Goal: Task Accomplishment & Management: Complete application form

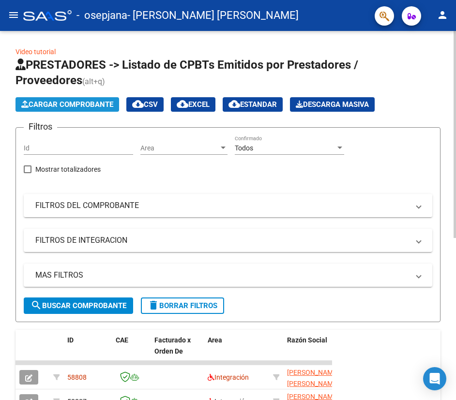
click at [93, 106] on span "Cargar Comprobante" at bounding box center [67, 104] width 92 height 9
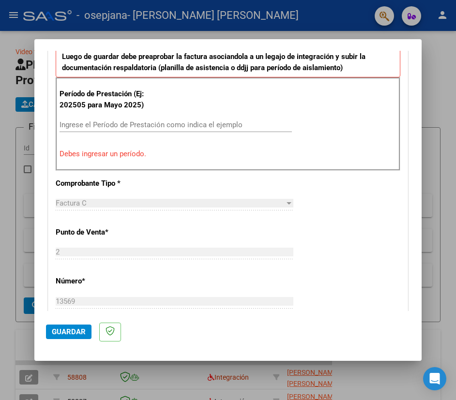
scroll to position [259, 0]
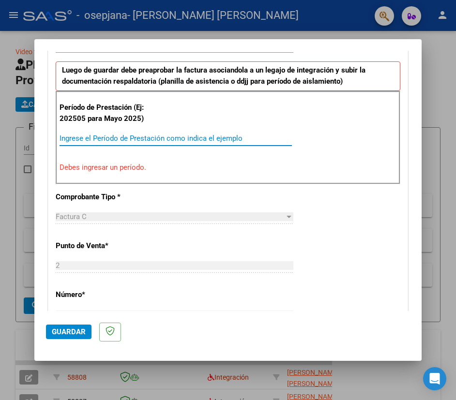
click at [130, 138] on input "Ingrese el Período de Prestación como indica el ejemplo" at bounding box center [176, 138] width 232 height 9
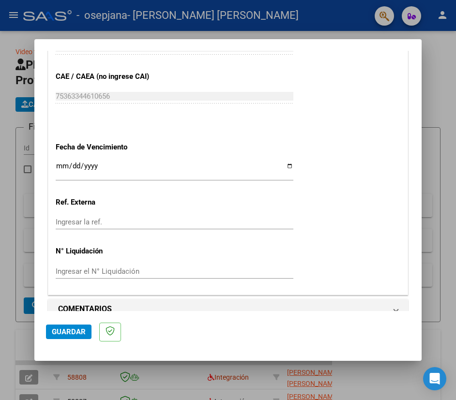
scroll to position [621, 0]
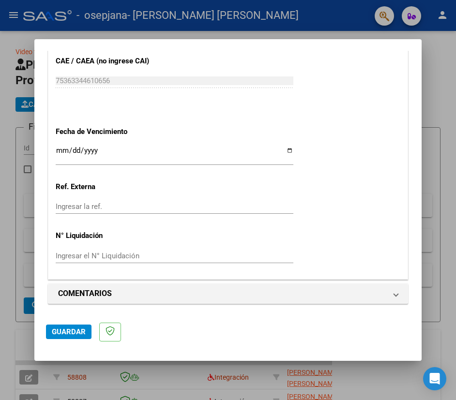
type input "202508"
click at [284, 150] on input "Ingresar la fecha" at bounding box center [175, 154] width 238 height 15
type input "[DATE]"
click at [67, 331] on span "Guardar" at bounding box center [69, 332] width 34 height 9
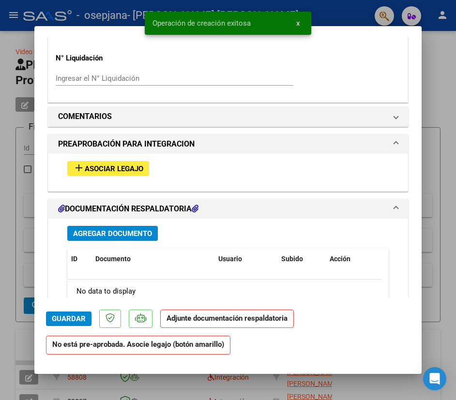
scroll to position [823, 0]
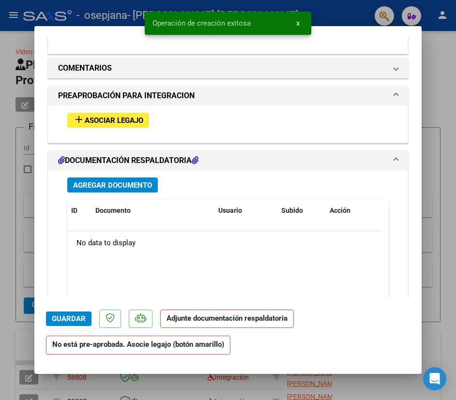
click at [113, 116] on span "Asociar Legajo" at bounding box center [114, 120] width 59 height 9
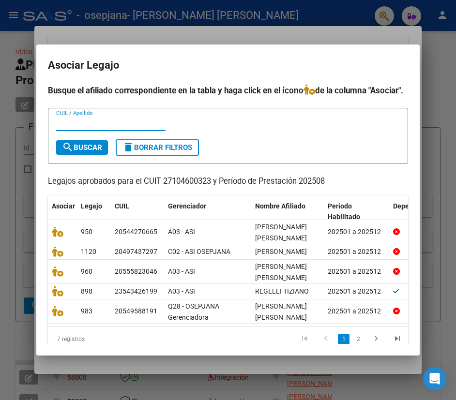
scroll to position [59, 0]
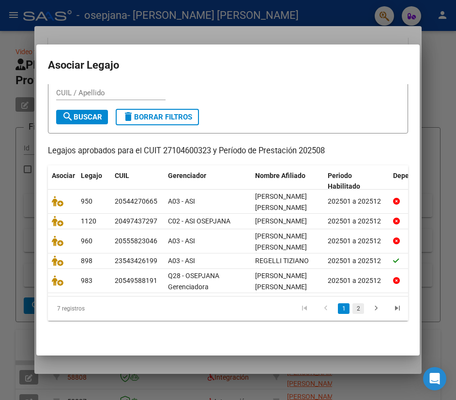
click at [352, 309] on link "2" at bounding box center [358, 308] width 12 height 11
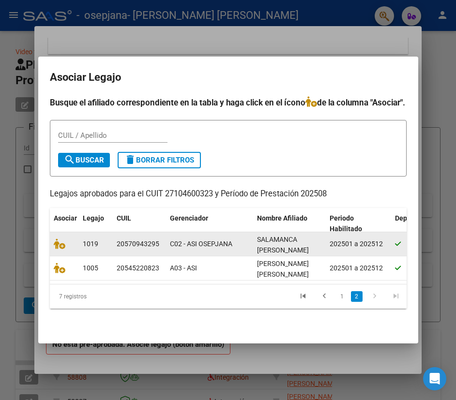
scroll to position [0, 0]
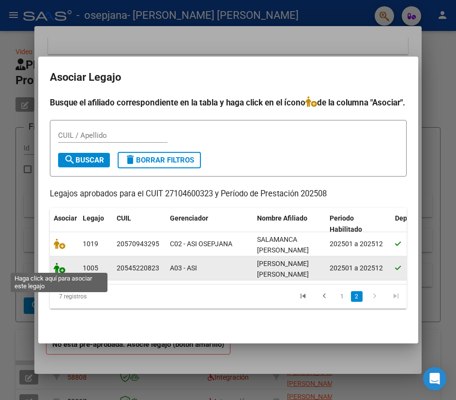
click at [54, 268] on icon at bounding box center [60, 268] width 12 height 11
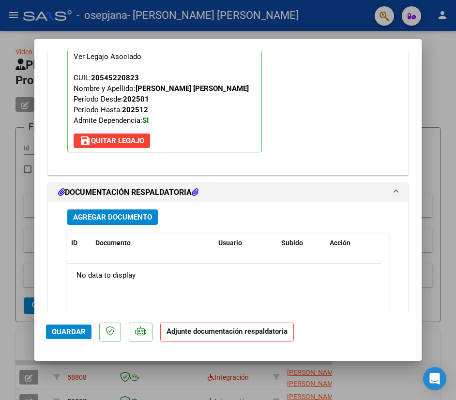
scroll to position [1041, 0]
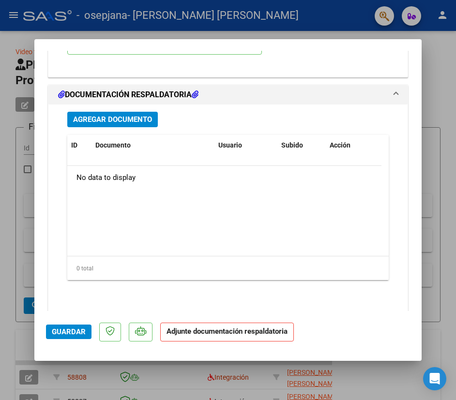
click at [95, 121] on span "Agregar Documento" at bounding box center [112, 120] width 79 height 9
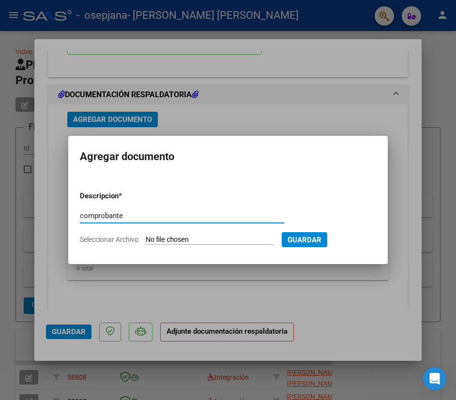
type input "comprobante"
type input "C:\fakepath\27104600323_011_00002_00013569.pdf"
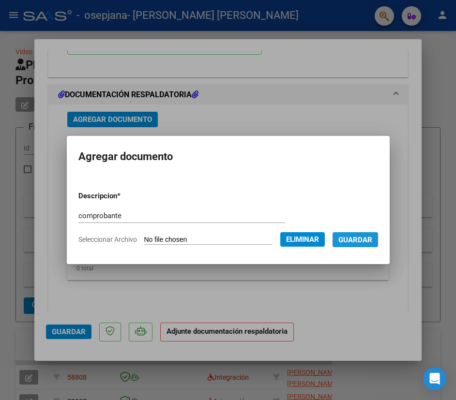
click at [372, 241] on span "Guardar" at bounding box center [355, 240] width 34 height 9
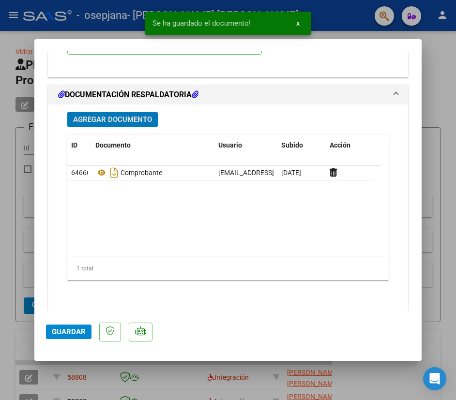
click at [98, 119] on span "Agregar Documento" at bounding box center [112, 120] width 79 height 9
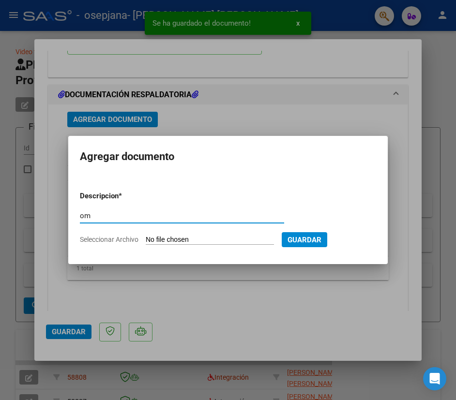
type input "o"
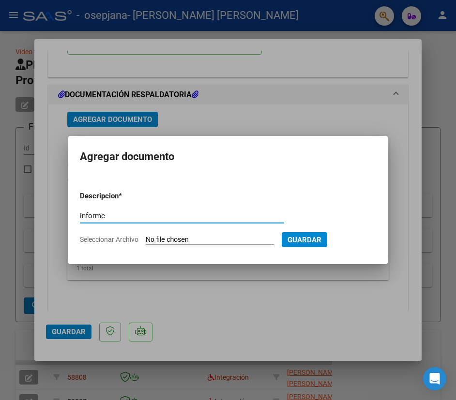
type input "informe"
type input "C:\fakepath\[PERSON_NAME] INFORME O.S. Agosto 2025.pdf"
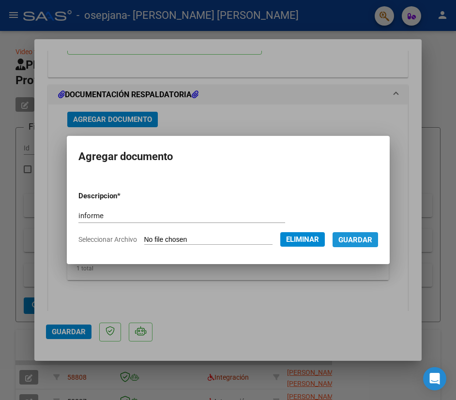
click at [365, 243] on span "Guardar" at bounding box center [355, 240] width 34 height 9
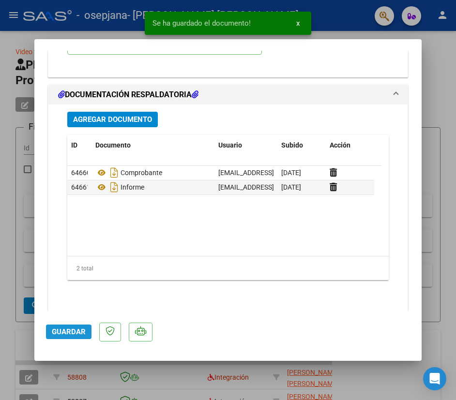
click at [65, 335] on span "Guardar" at bounding box center [69, 332] width 34 height 9
click at [303, 310] on div "Agregar Documento ID Documento Usuario Subido Acción 64660 Comprobante [EMAIL_A…" at bounding box center [228, 208] width 336 height 206
click at [14, 33] on div at bounding box center [228, 200] width 456 height 400
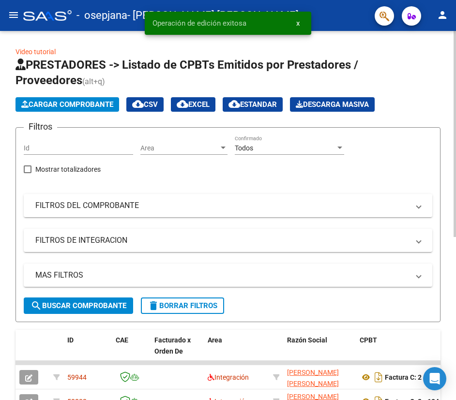
click at [59, 105] on span "Cargar Comprobante" at bounding box center [67, 104] width 92 height 9
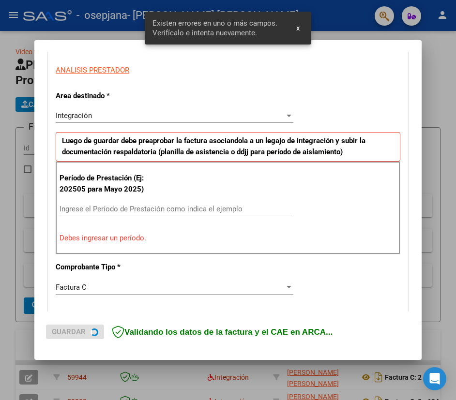
scroll to position [189, 0]
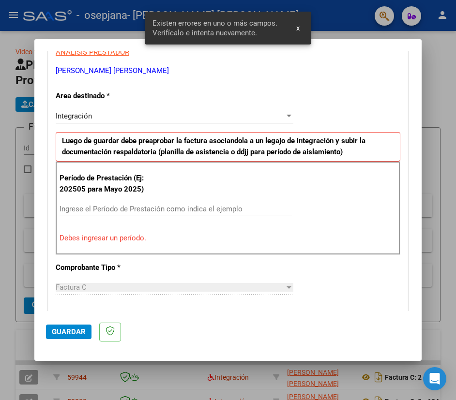
click at [160, 220] on div "Ingrese el Período de Prestación como indica el ejemplo" at bounding box center [176, 214] width 232 height 24
click at [157, 211] on input "Ingrese el Período de Prestación como indica el ejemplo" at bounding box center [176, 209] width 232 height 9
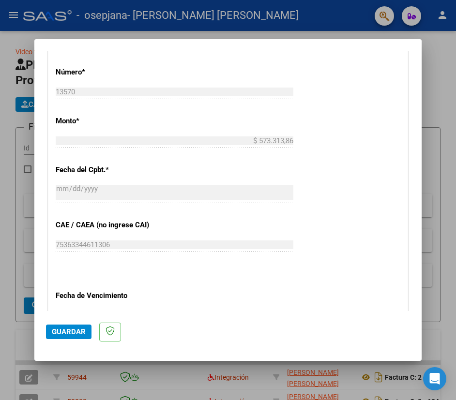
scroll to position [528, 0]
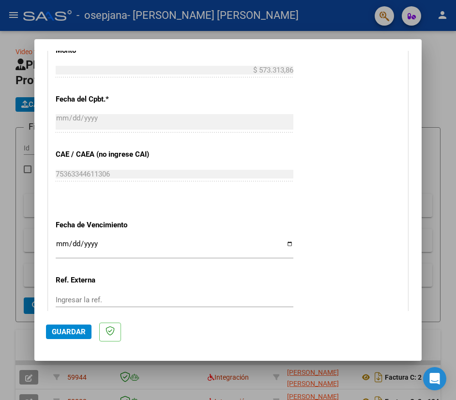
type input "202508"
click at [280, 245] on input "Ingresar la fecha" at bounding box center [175, 247] width 238 height 15
click at [282, 245] on input "Ingresar la fecha" at bounding box center [175, 247] width 238 height 15
type input "[DATE]"
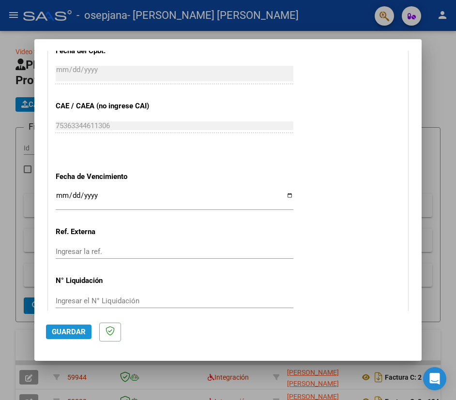
click at [70, 333] on span "Guardar" at bounding box center [69, 332] width 34 height 9
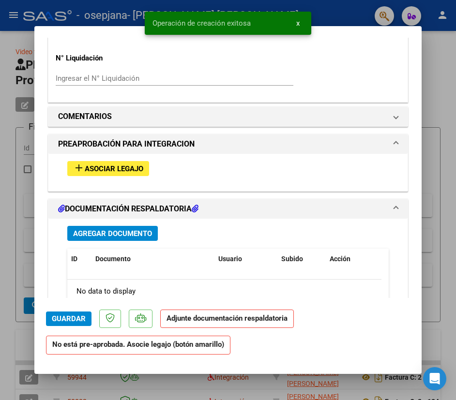
scroll to position [823, 0]
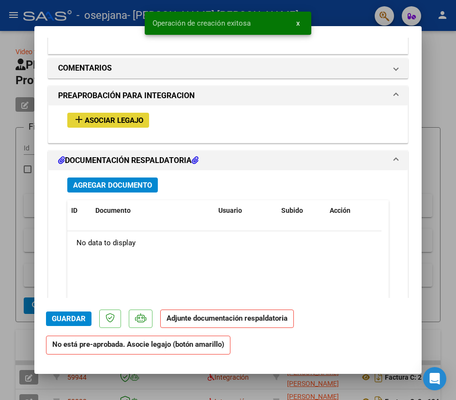
click at [113, 123] on span "Asociar Legajo" at bounding box center [114, 120] width 59 height 9
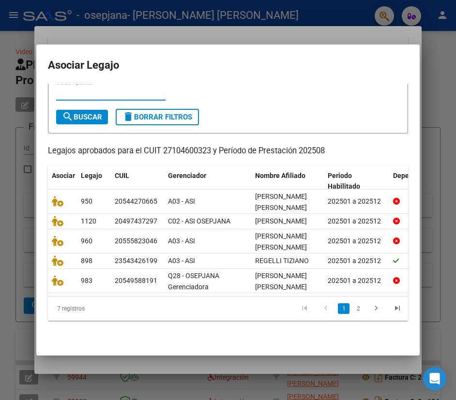
scroll to position [59, 0]
click at [355, 309] on link "2" at bounding box center [358, 308] width 12 height 11
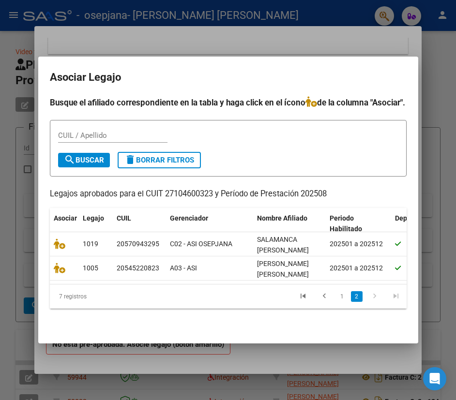
scroll to position [0, 0]
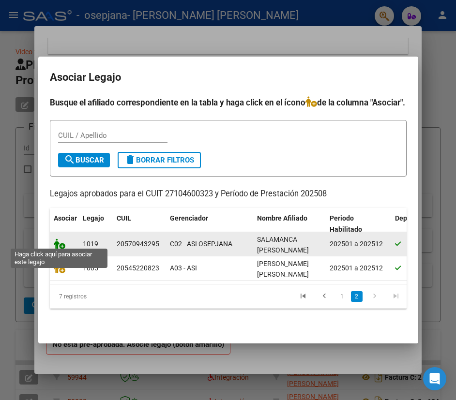
click at [59, 242] on icon at bounding box center [60, 244] width 12 height 11
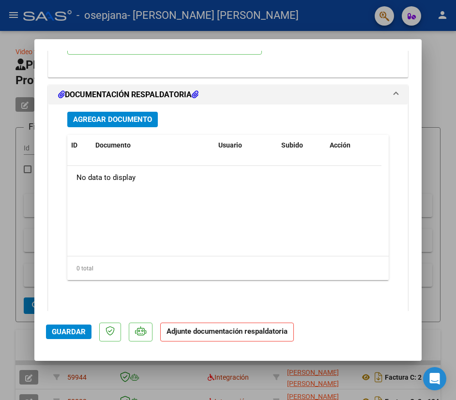
scroll to position [1056, 0]
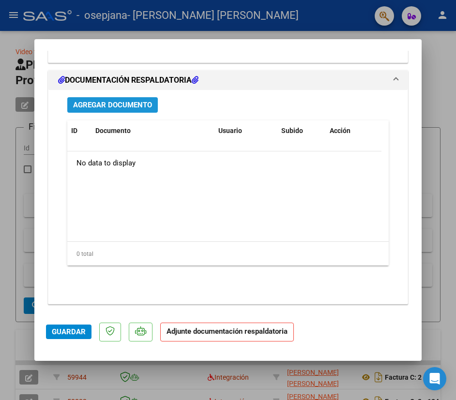
click at [136, 107] on span "Agregar Documento" at bounding box center [112, 105] width 79 height 9
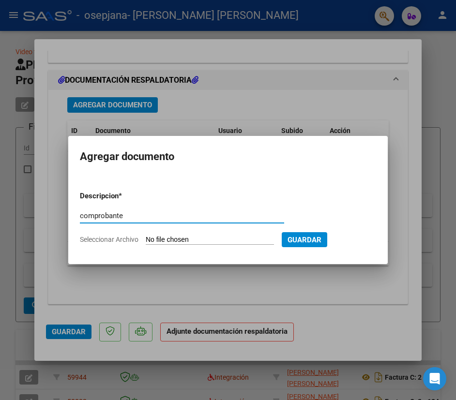
type input "comprobante"
type input "C:\fakepath\27104600323_011_00002_00013570.pdf"
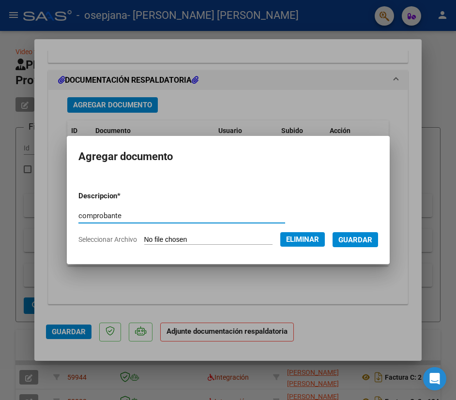
click at [367, 243] on span "Guardar" at bounding box center [355, 240] width 34 height 9
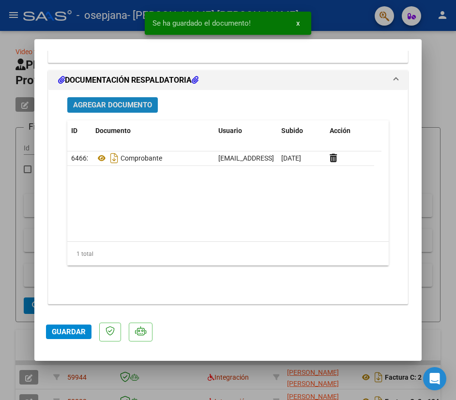
click at [121, 105] on span "Agregar Documento" at bounding box center [112, 105] width 79 height 9
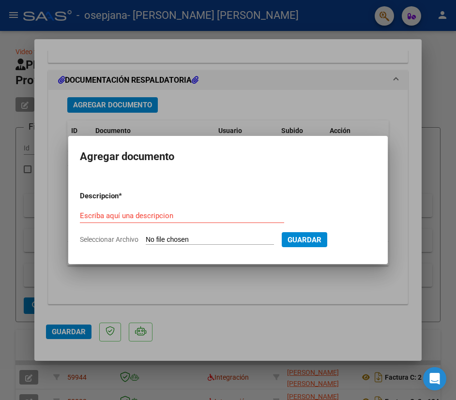
type input "C:\fakepath\salamanca 0825.pdf"
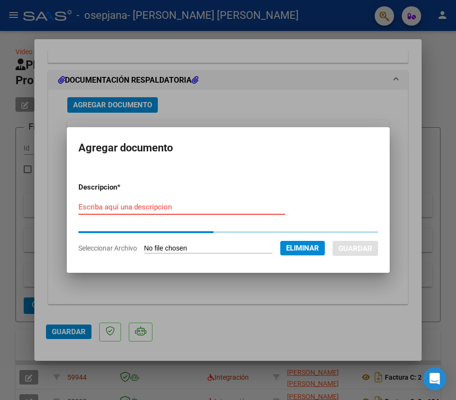
click at [148, 209] on input "Escriba aquí una descripcion" at bounding box center [181, 207] width 207 height 9
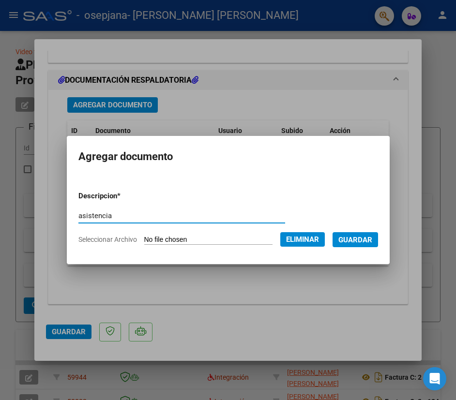
type input "asistencia"
click at [353, 239] on span "Guardar" at bounding box center [355, 240] width 34 height 9
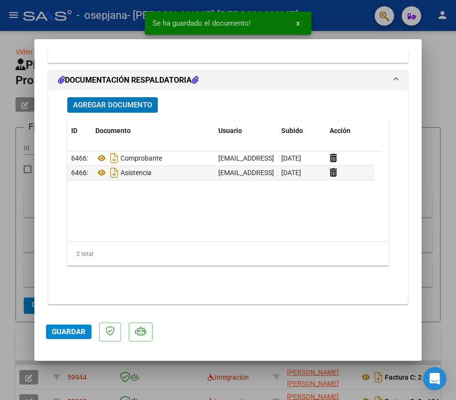
click at [104, 98] on button "Agregar Documento" at bounding box center [112, 104] width 90 height 15
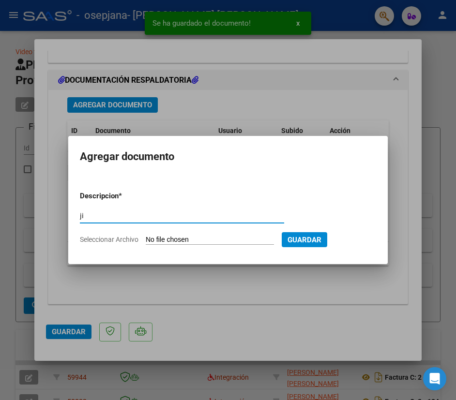
type input "j"
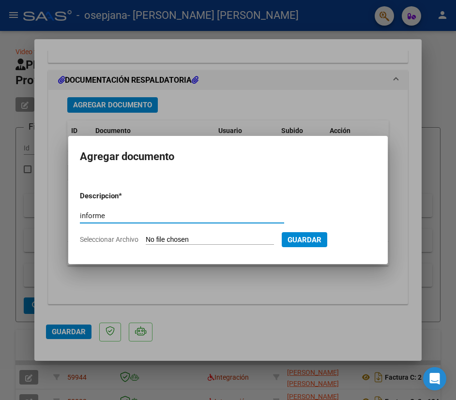
type input "informe"
type input "C:\fakepath\[PERSON_NAME] INFORME O.S. Agosto 2025.pdf"
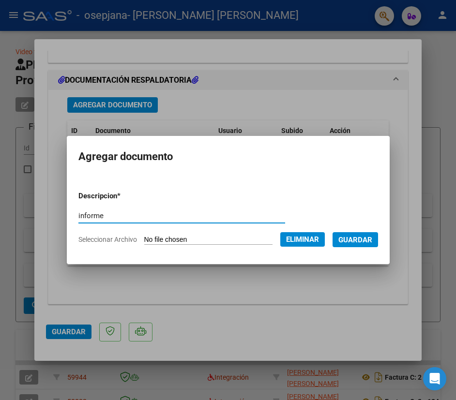
click at [372, 241] on span "Guardar" at bounding box center [355, 240] width 34 height 9
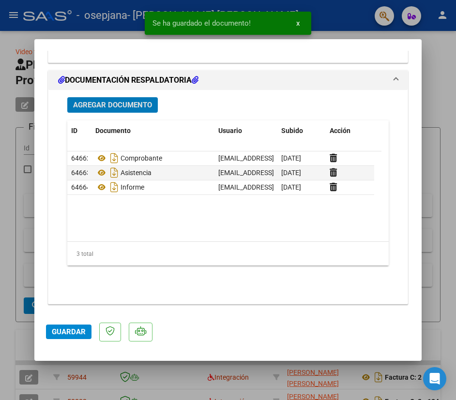
click at [59, 331] on span "Guardar" at bounding box center [69, 332] width 34 height 9
click at [24, 54] on div at bounding box center [228, 200] width 456 height 400
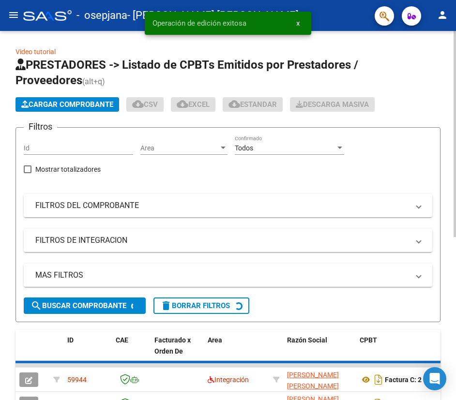
click at [66, 102] on span "Cargar Comprobante" at bounding box center [67, 104] width 92 height 9
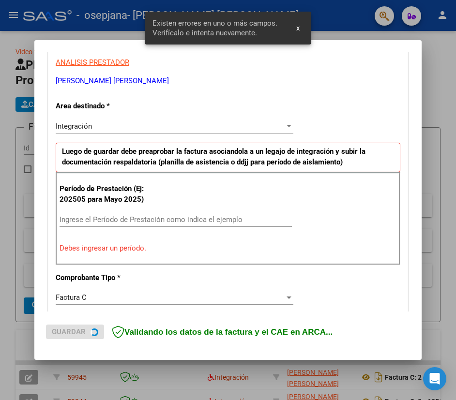
scroll to position [189, 0]
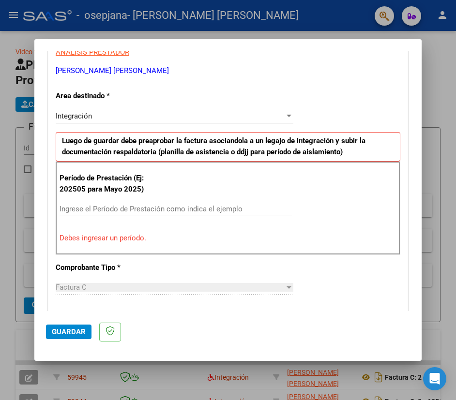
click at [157, 215] on div "Ingrese el Período de Prestación como indica el ejemplo" at bounding box center [176, 209] width 232 height 15
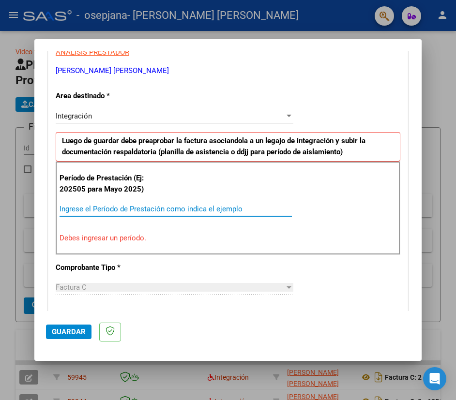
click at [158, 211] on input "Ingrese el Período de Prestación como indica el ejemplo" at bounding box center [176, 209] width 232 height 9
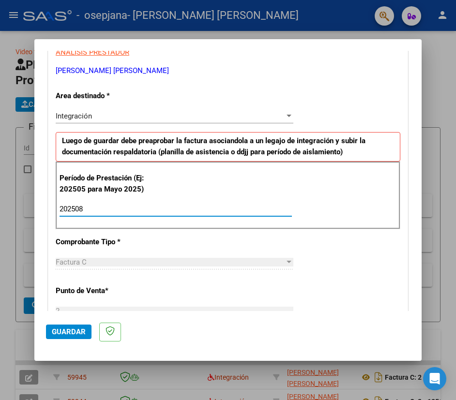
type input "202508"
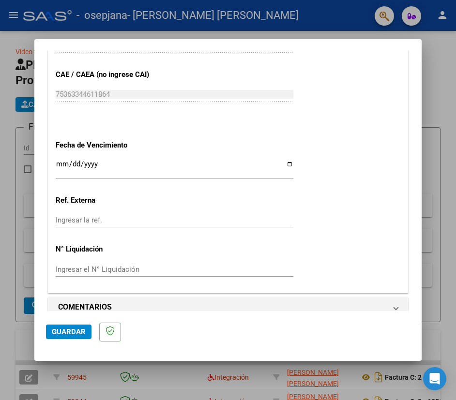
scroll to position [621, 0]
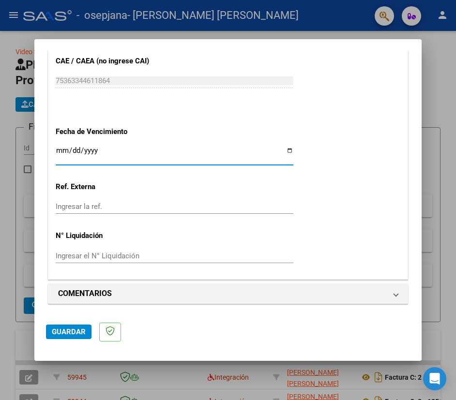
click at [286, 149] on input "Ingresar la fecha" at bounding box center [175, 154] width 238 height 15
type input "[DATE]"
click at [75, 334] on span "Guardar" at bounding box center [69, 332] width 34 height 9
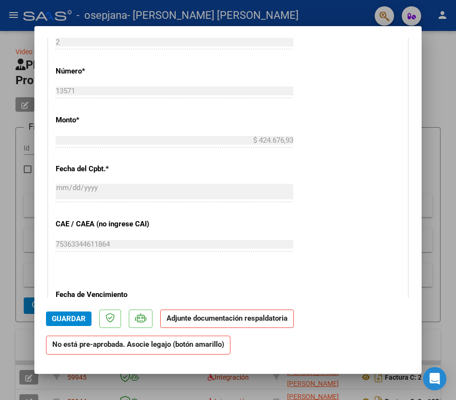
scroll to position [436, 0]
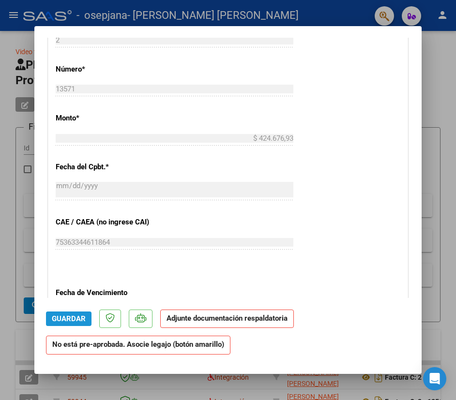
click at [72, 315] on span "Guardar" at bounding box center [69, 319] width 34 height 9
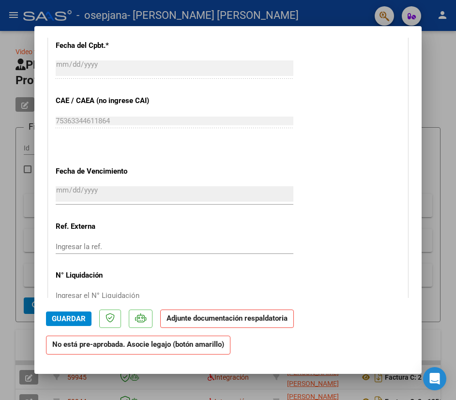
scroll to position [726, 0]
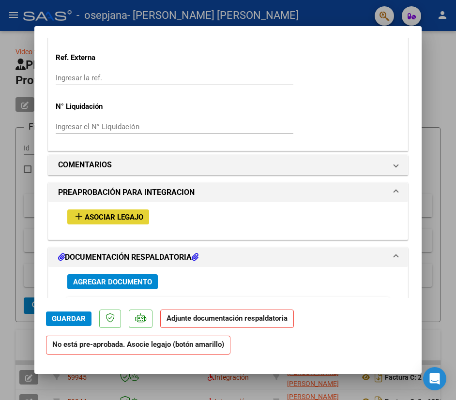
click at [124, 219] on span "Asociar Legajo" at bounding box center [114, 217] width 59 height 9
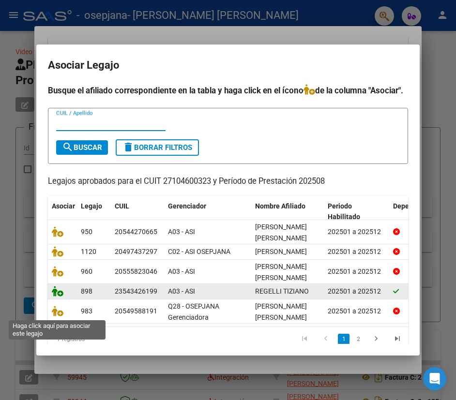
click at [52, 297] on icon at bounding box center [58, 291] width 12 height 11
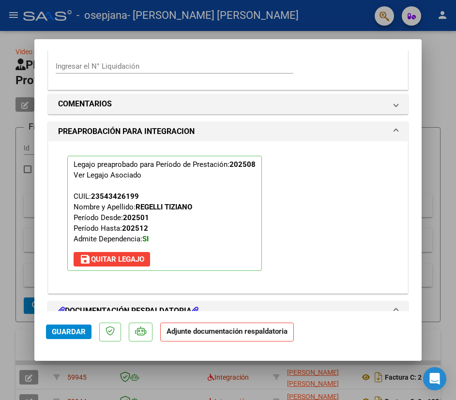
scroll to position [896, 0]
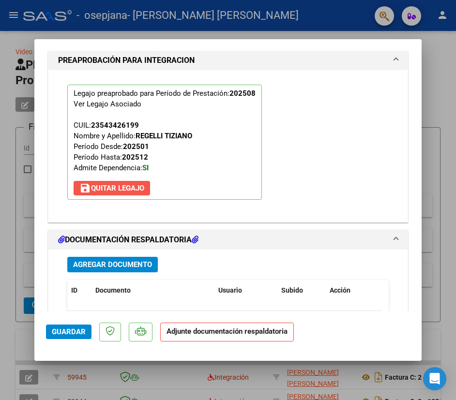
click at [127, 183] on button "save [PERSON_NAME]" at bounding box center [112, 188] width 76 height 15
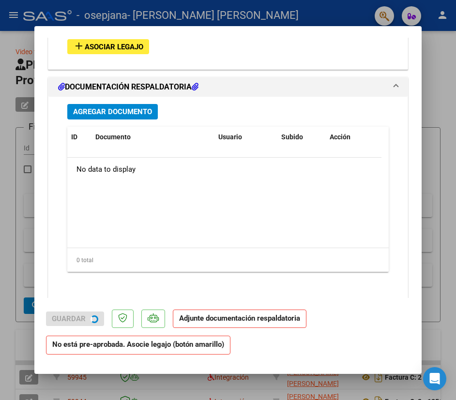
scroll to position [871, 0]
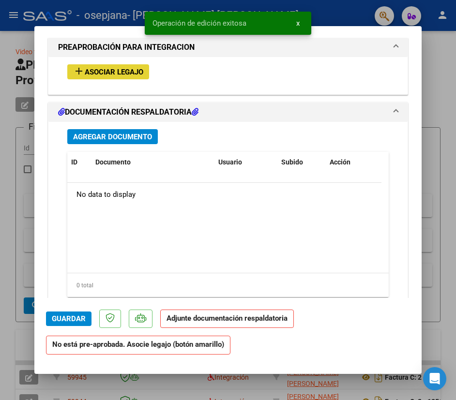
click at [121, 71] on span "Asociar Legajo" at bounding box center [114, 72] width 59 height 9
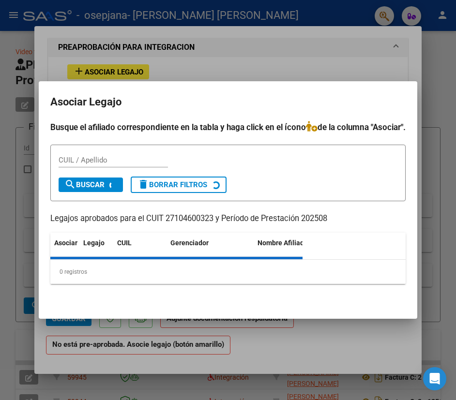
click at [218, 63] on div at bounding box center [228, 200] width 456 height 400
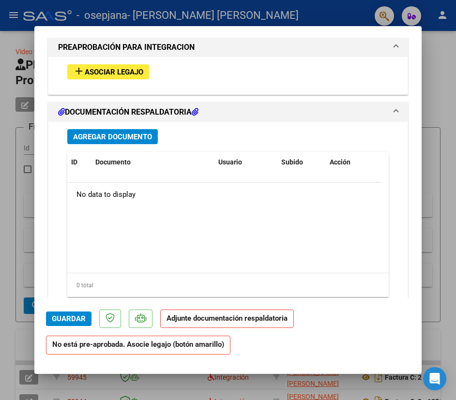
click at [120, 70] on span "Asociar Legajo" at bounding box center [114, 72] width 59 height 9
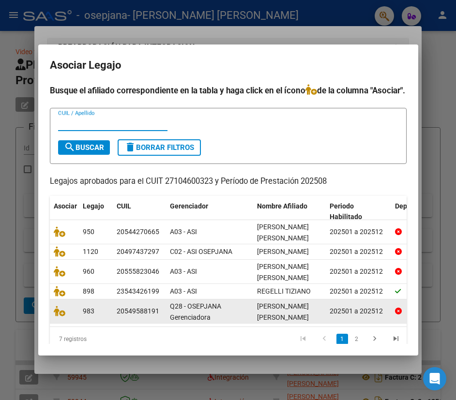
click at [50, 323] on datatable-body-cell at bounding box center [64, 312] width 29 height 24
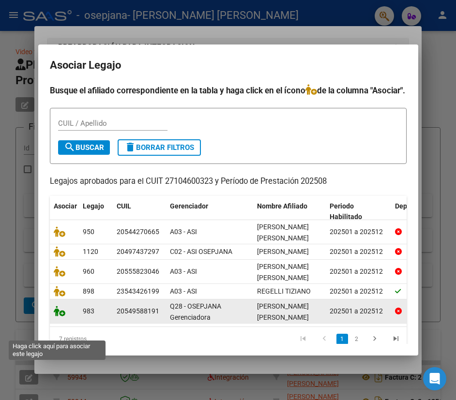
click at [54, 317] on icon at bounding box center [60, 311] width 12 height 11
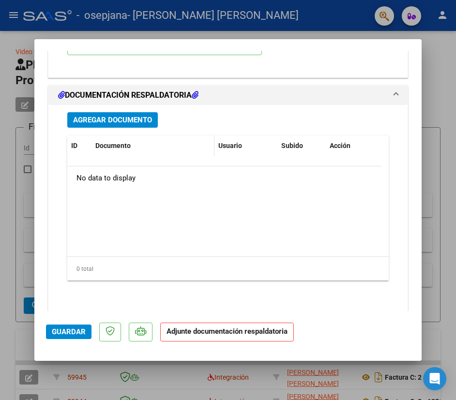
scroll to position [1041, 0]
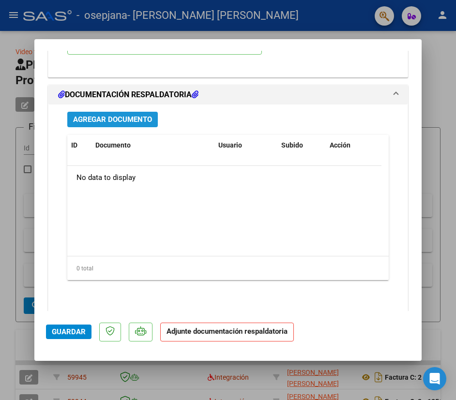
click at [138, 116] on span "Agregar Documento" at bounding box center [112, 120] width 79 height 9
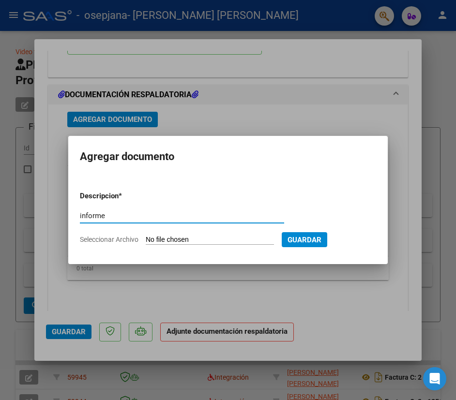
type input "informe"
type input "C:\fakepath\[PERSON_NAME] INFORME O.S. Agosto 2025.pdf"
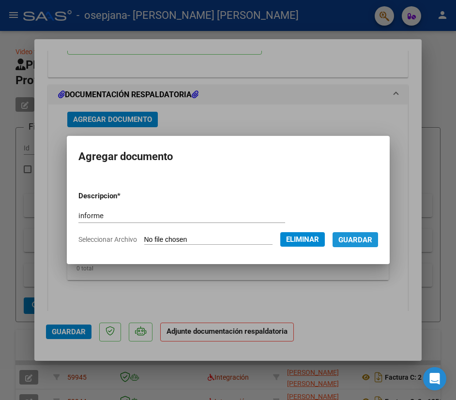
click at [372, 244] on span "Guardar" at bounding box center [355, 240] width 34 height 9
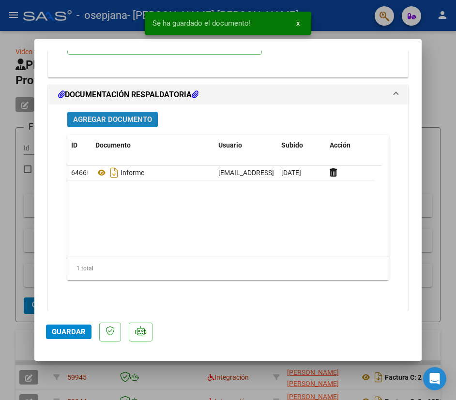
click at [134, 119] on span "Agregar Documento" at bounding box center [112, 120] width 79 height 9
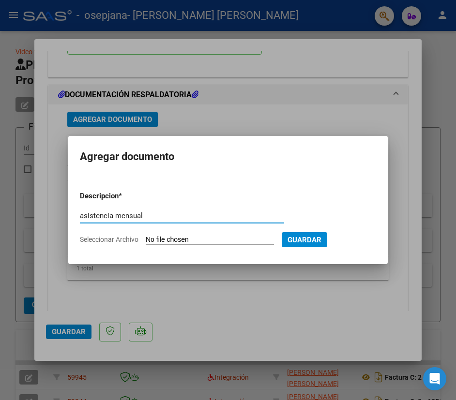
type input "asistencia mensual"
type input "C:\fakepath\[PERSON_NAME] 0825.pdf"
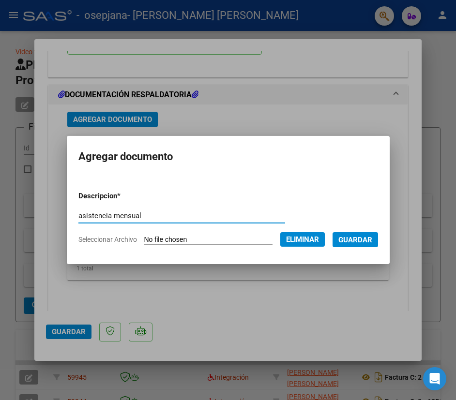
click at [361, 238] on span "Guardar" at bounding box center [355, 240] width 34 height 9
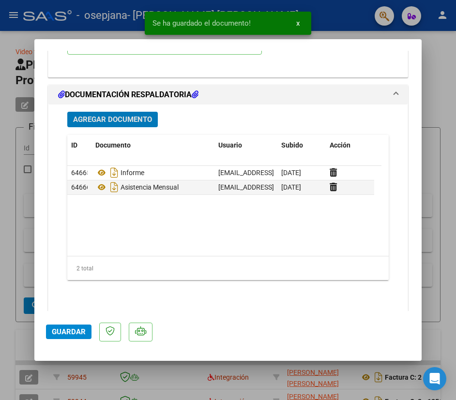
click at [70, 332] on span "Guardar" at bounding box center [69, 332] width 34 height 9
click at [5, 43] on div at bounding box center [228, 200] width 456 height 400
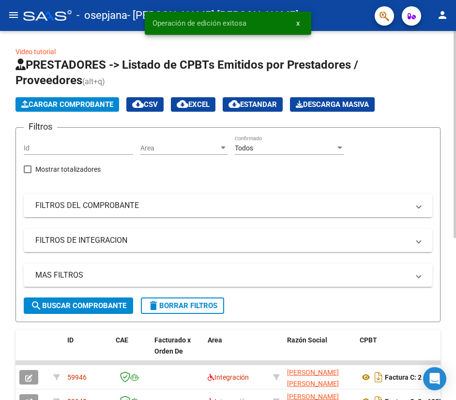
click at [88, 106] on span "Cargar Comprobante" at bounding box center [67, 104] width 92 height 9
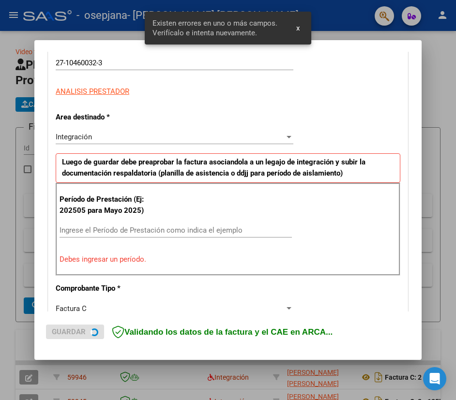
scroll to position [189, 0]
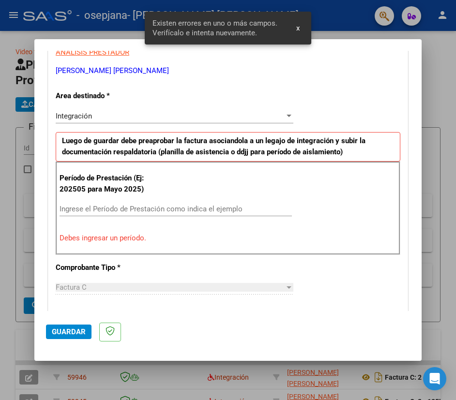
click at [178, 215] on div "Ingrese el Período de Prestación como indica el ejemplo" at bounding box center [176, 209] width 232 height 15
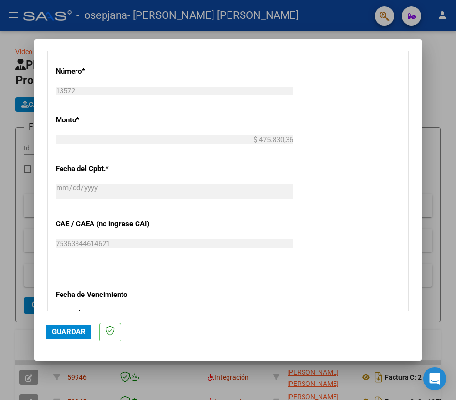
scroll to position [479, 0]
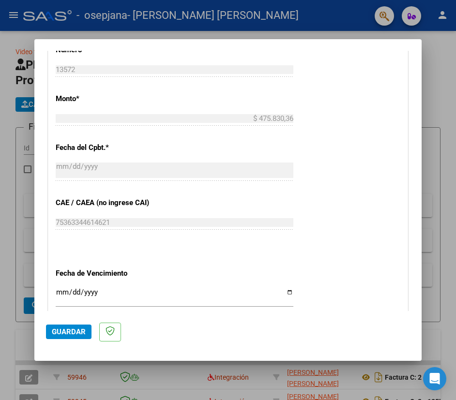
type input "202508"
click at [287, 292] on input "Ingresar la fecha" at bounding box center [175, 295] width 238 height 15
type input "[DATE]"
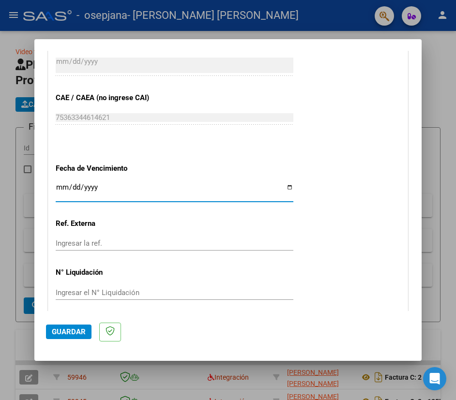
scroll to position [621, 0]
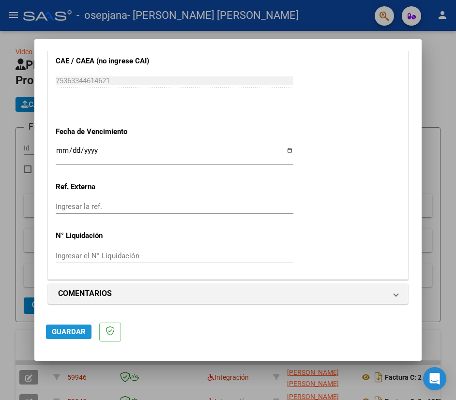
click at [71, 331] on span "Guardar" at bounding box center [69, 332] width 34 height 9
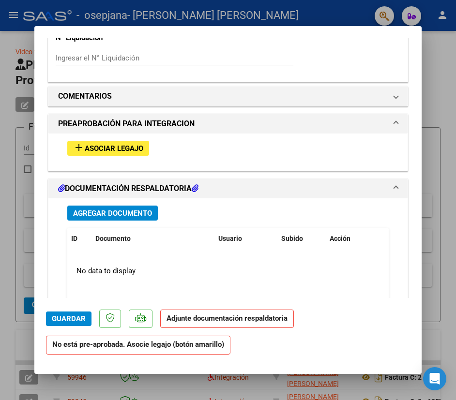
scroll to position [823, 0]
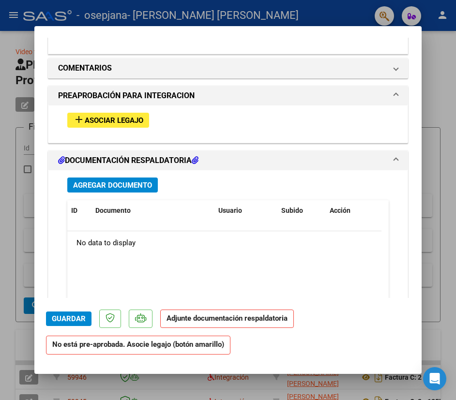
click at [112, 117] on span "Asociar Legajo" at bounding box center [114, 120] width 59 height 9
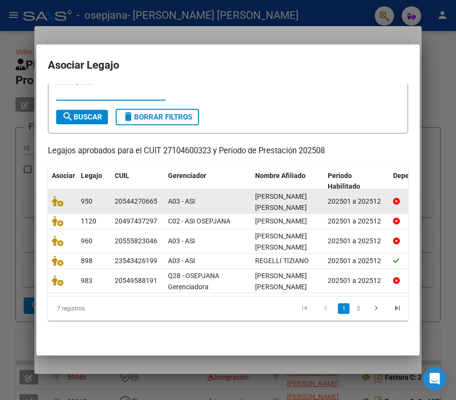
scroll to position [59, 0]
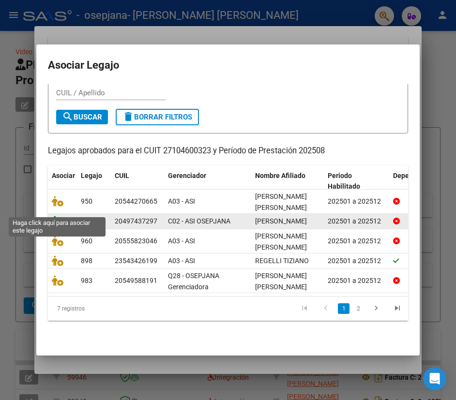
click at [55, 216] on icon at bounding box center [58, 221] width 12 height 11
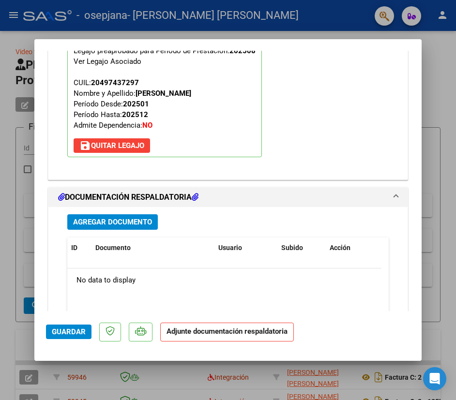
scroll to position [993, 0]
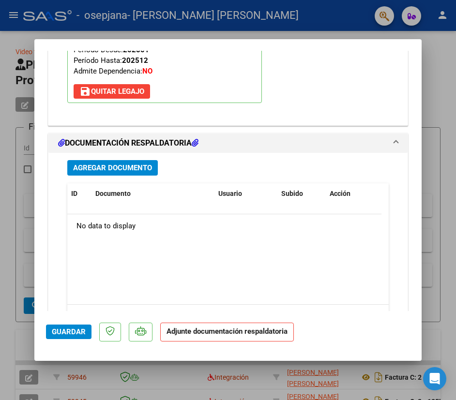
click at [126, 168] on span "Agregar Documento" at bounding box center [112, 168] width 79 height 9
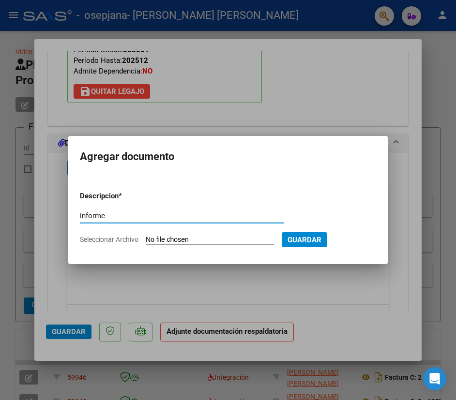
type input "informe"
type input "C:\fakepath\[PERSON_NAME], INFORME O.S. Agosto 2025.pdf"
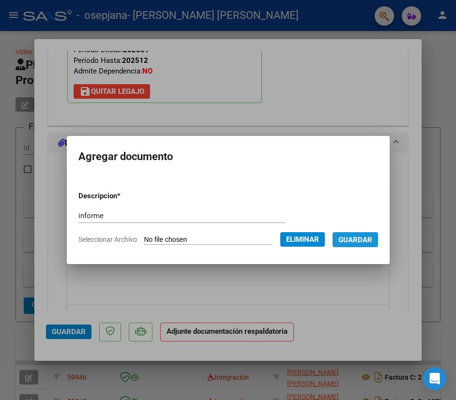
click at [368, 241] on span "Guardar" at bounding box center [355, 240] width 34 height 9
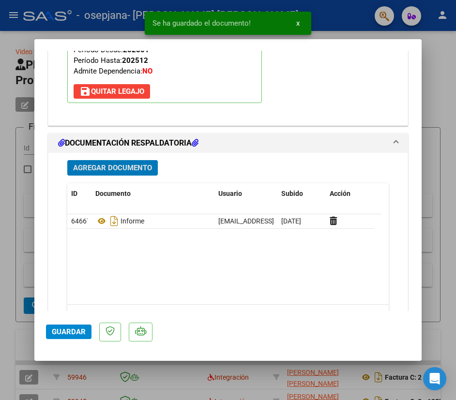
click at [129, 171] on span "Agregar Documento" at bounding box center [112, 168] width 79 height 9
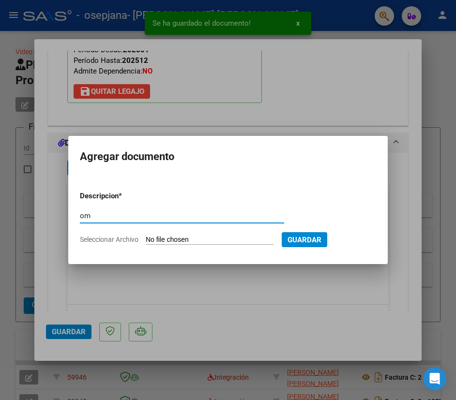
type input "o"
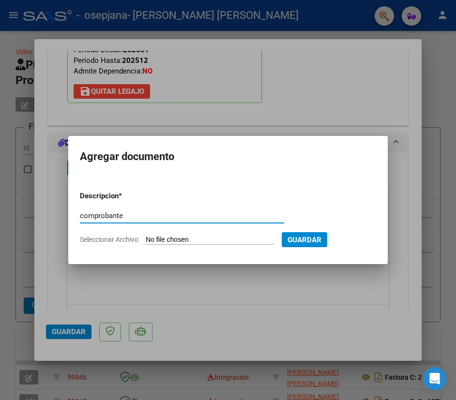
type input "comprobante"
type input "C:\fakepath\27104600323_011_00002_00013572.pdf"
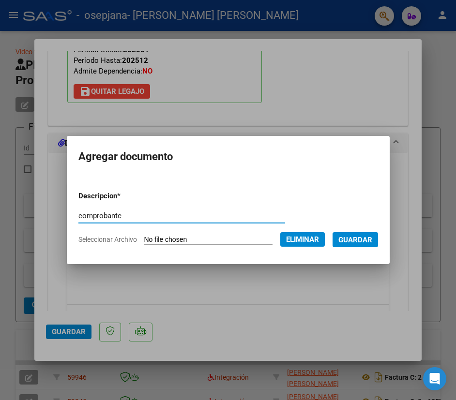
click at [365, 241] on span "Guardar" at bounding box center [355, 240] width 34 height 9
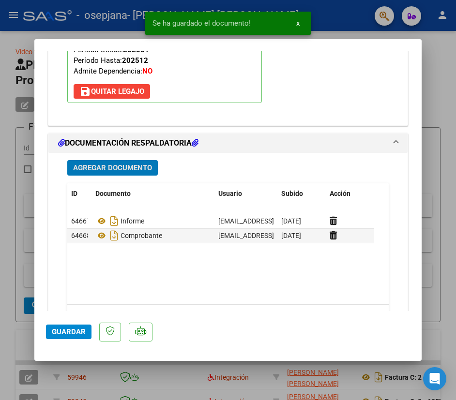
click at [73, 332] on span "Guardar" at bounding box center [69, 332] width 34 height 9
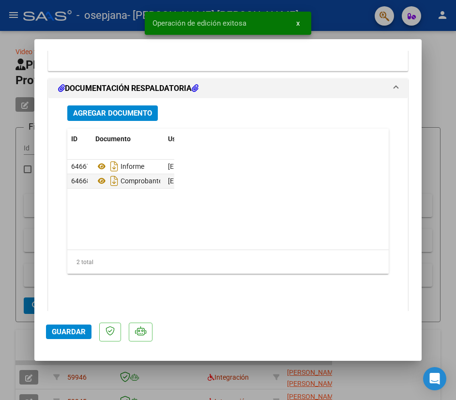
scroll to position [1056, 0]
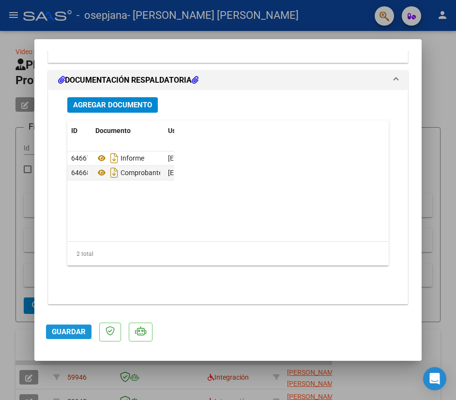
click at [63, 333] on span "Guardar" at bounding box center [69, 332] width 34 height 9
drag, startPoint x: 218, startPoint y: 218, endPoint x: 210, endPoint y: 213, distance: 9.1
click at [219, 218] on div "ID Documento Usuario Subido Acción 64667 Informe [EMAIL_ADDRESS][DOMAIN_NAME] -…" at bounding box center [227, 194] width 321 height 146
click at [33, 63] on div at bounding box center [228, 200] width 456 height 400
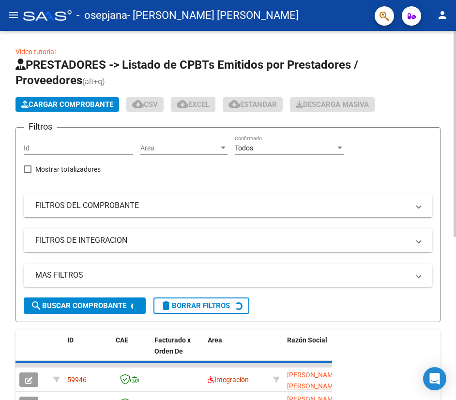
click at [20, 104] on button "Cargar Comprobante" at bounding box center [67, 104] width 104 height 15
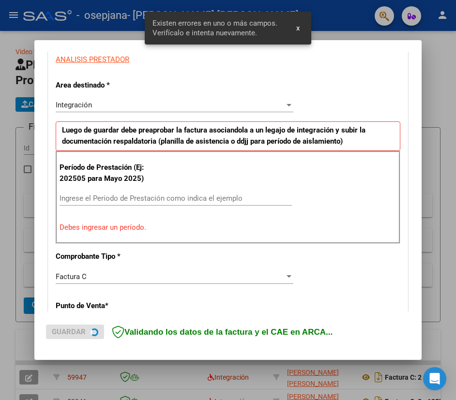
scroll to position [189, 0]
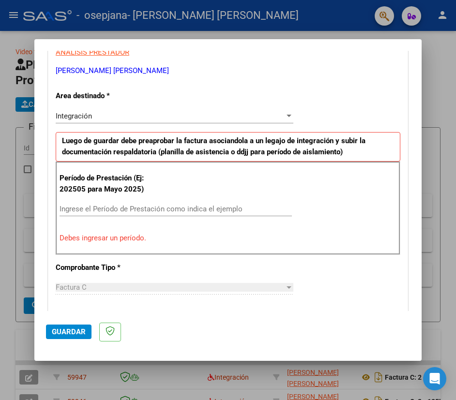
click at [127, 211] on input "Ingrese el Período de Prestación como indica el ejemplo" at bounding box center [176, 209] width 232 height 9
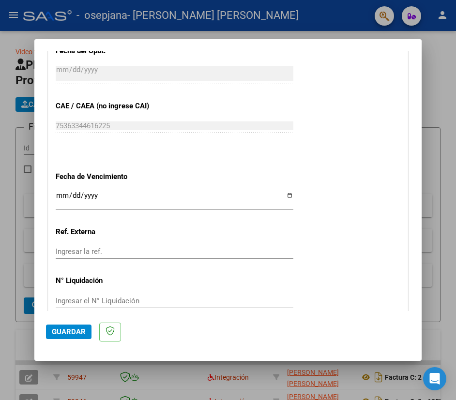
scroll to position [621, 0]
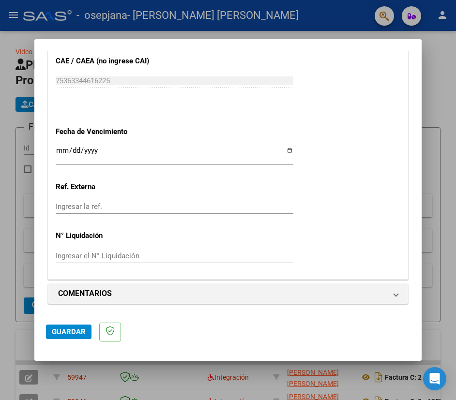
type input "202508"
click at [285, 152] on input "Ingresar la fecha" at bounding box center [175, 154] width 238 height 15
type input "[DATE]"
click at [77, 331] on span "Guardar" at bounding box center [69, 332] width 34 height 9
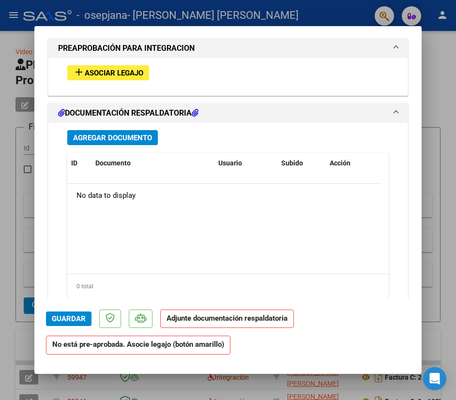
scroll to position [871, 0]
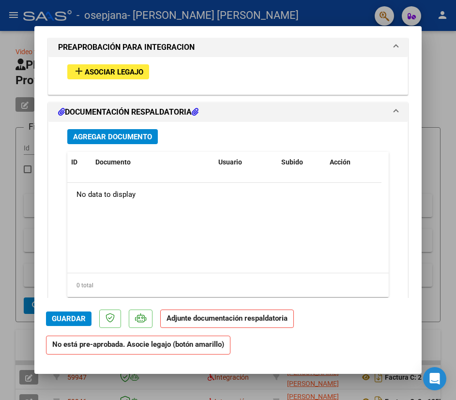
click at [115, 74] on span "Asociar Legajo" at bounding box center [114, 72] width 59 height 9
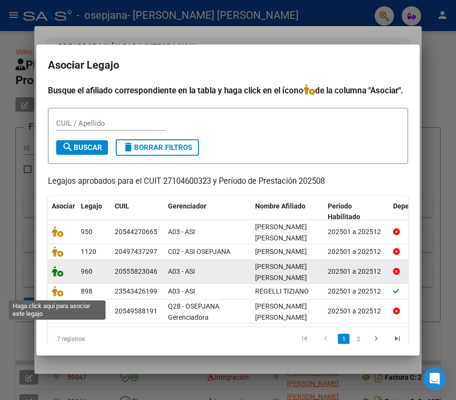
click at [60, 277] on icon at bounding box center [58, 271] width 12 height 11
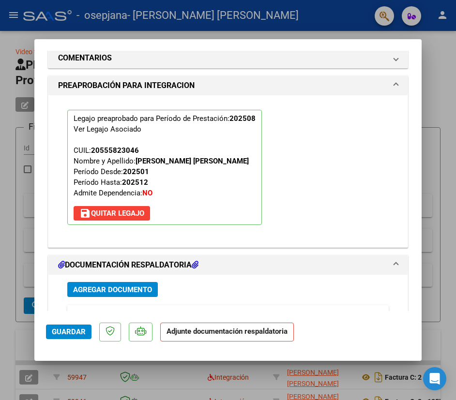
scroll to position [896, 0]
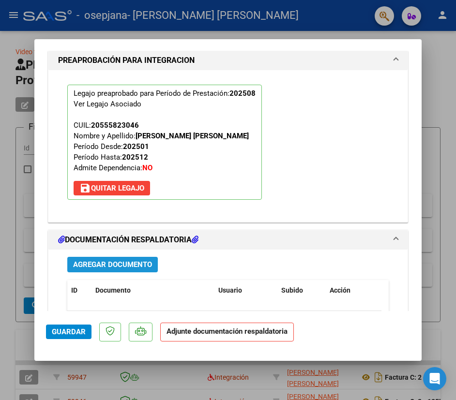
click at [126, 262] on span "Agregar Documento" at bounding box center [112, 265] width 79 height 9
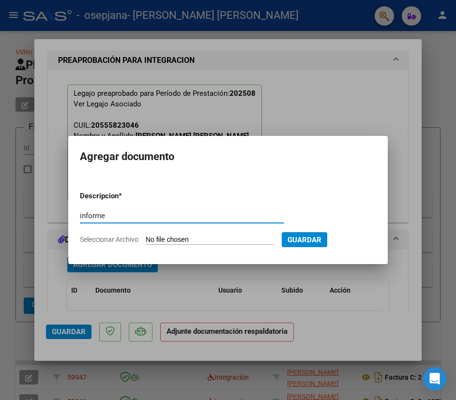
type input "informe"
type input "C:\fakepath\[PERSON_NAME] [PERSON_NAME], INFORME O.S. Agosto 2025.pdf"
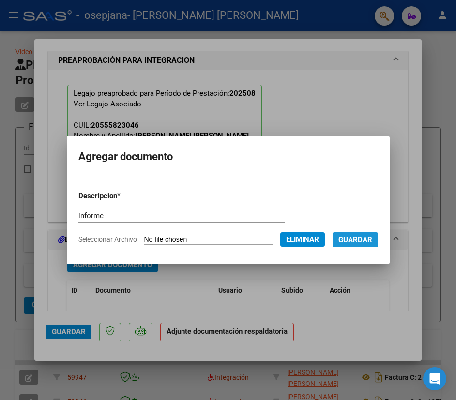
click at [364, 241] on span "Guardar" at bounding box center [355, 240] width 34 height 9
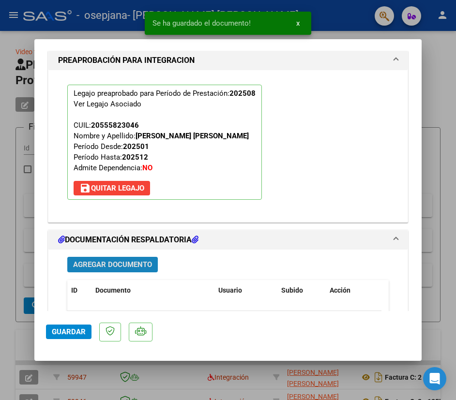
click at [116, 266] on span "Agregar Documento" at bounding box center [112, 265] width 79 height 9
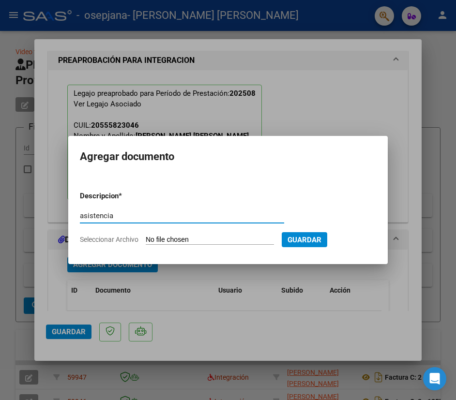
type input "asistencia"
type input "C:\fakepath\[PERSON_NAME] 825.pdf"
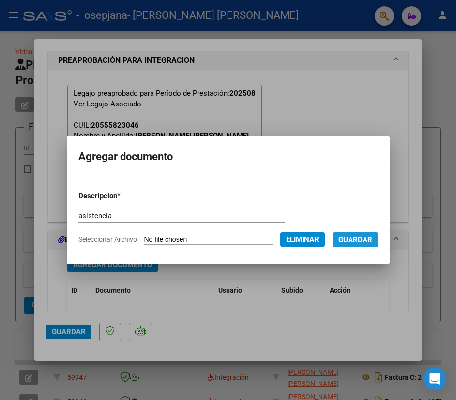
click at [354, 237] on span "Guardar" at bounding box center [355, 240] width 34 height 9
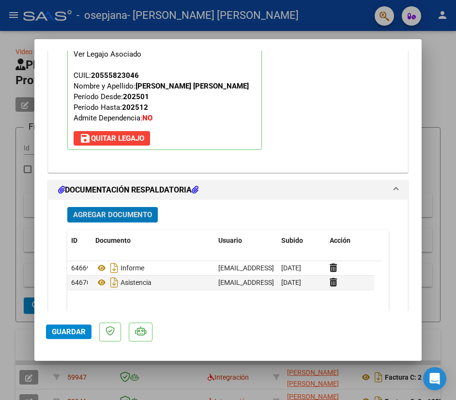
scroll to position [1056, 0]
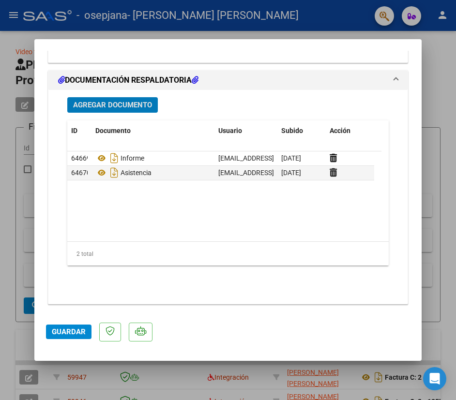
click at [62, 330] on span "Guardar" at bounding box center [69, 332] width 34 height 9
click at [72, 336] on span "Guardar" at bounding box center [69, 332] width 34 height 9
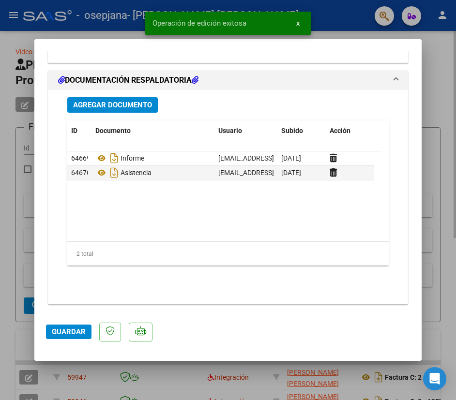
drag, startPoint x: 12, startPoint y: 72, endPoint x: 17, endPoint y: 80, distance: 9.8
click at [14, 75] on div at bounding box center [228, 200] width 456 height 400
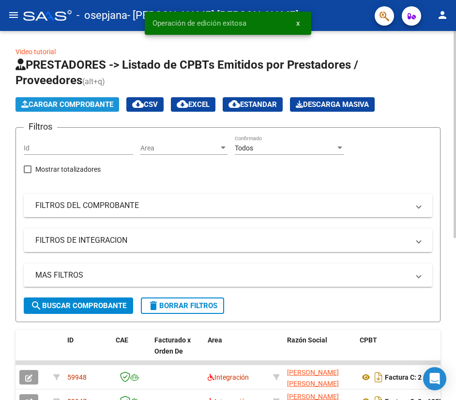
click at [63, 105] on span "Cargar Comprobante" at bounding box center [67, 104] width 92 height 9
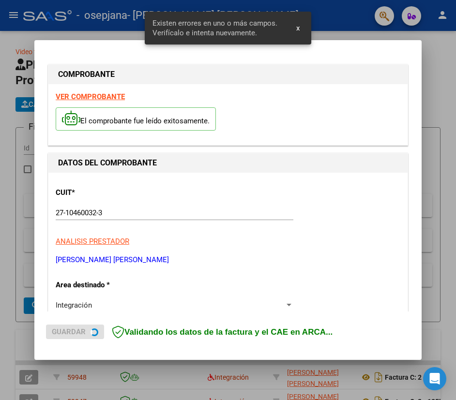
scroll to position [189, 0]
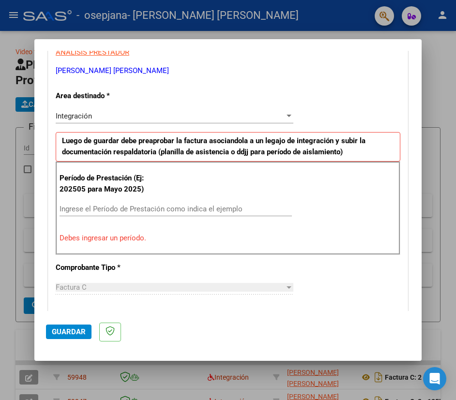
click at [170, 215] on div "Ingrese el Período de Prestación como indica el ejemplo" at bounding box center [176, 209] width 232 height 15
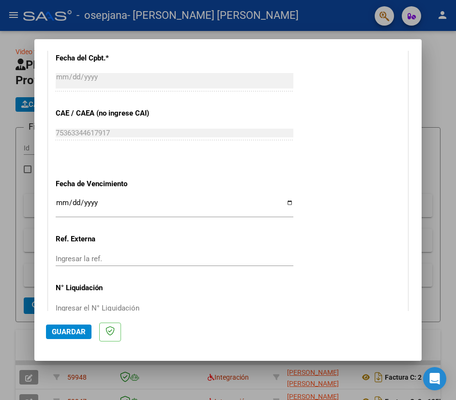
scroll to position [621, 0]
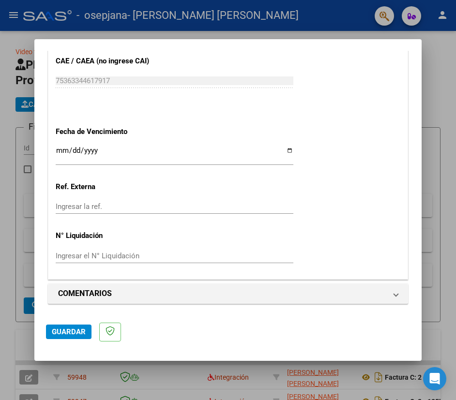
type input "202508"
click at [284, 149] on input "Ingresar la fecha" at bounding box center [175, 154] width 238 height 15
type input "[DATE]"
click at [71, 333] on span "Guardar" at bounding box center [69, 332] width 34 height 9
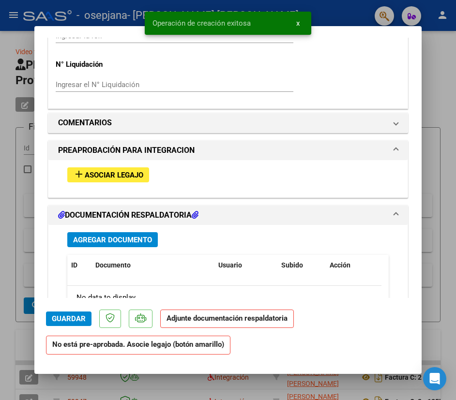
scroll to position [774, 0]
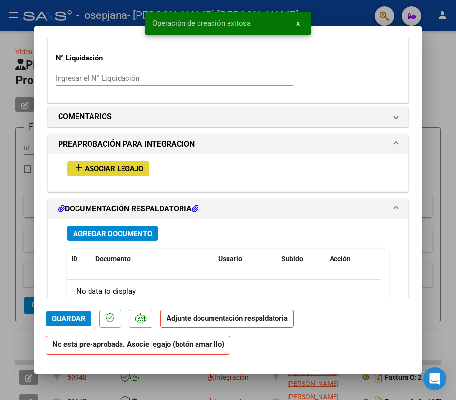
click at [123, 162] on button "add Asociar Legajo" at bounding box center [108, 168] width 82 height 15
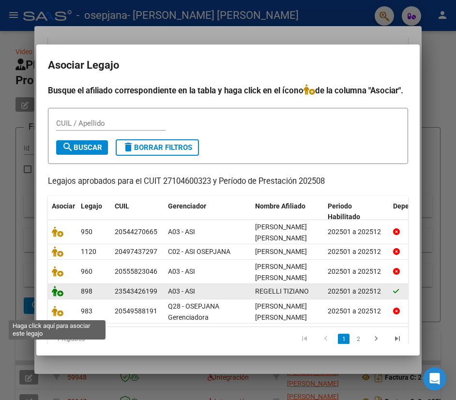
click at [57, 297] on icon at bounding box center [58, 291] width 12 height 11
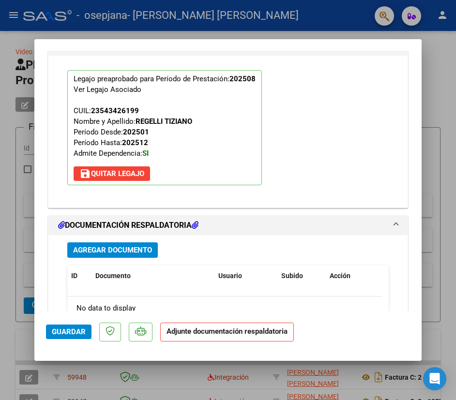
scroll to position [993, 0]
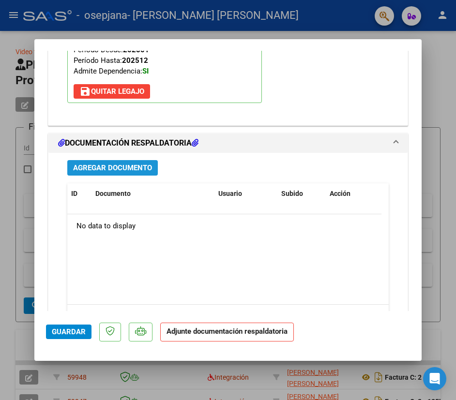
click at [135, 168] on span "Agregar Documento" at bounding box center [112, 168] width 79 height 9
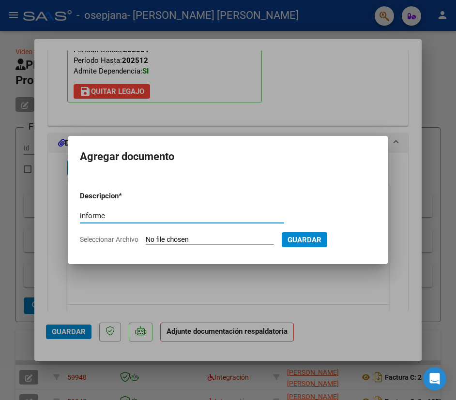
type input "informe"
type input "C:\fakepath\Regelli, [PERSON_NAME] INFORME O.S. Agosto 2025.pdf"
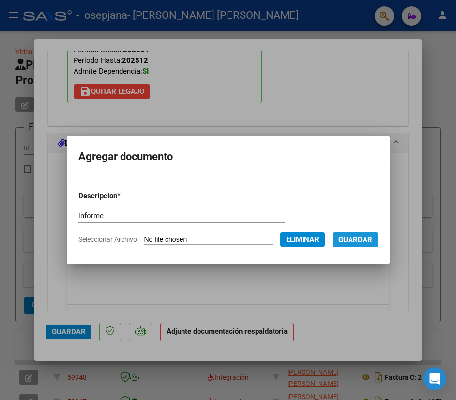
click at [363, 241] on span "Guardar" at bounding box center [355, 240] width 34 height 9
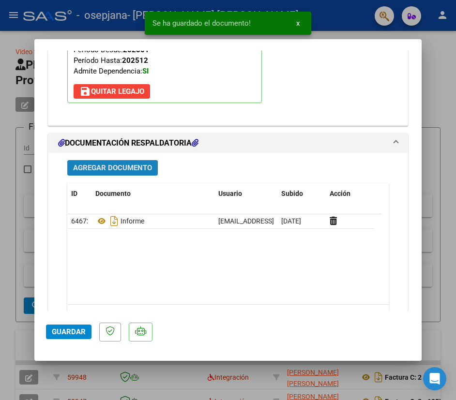
click at [123, 166] on span "Agregar Documento" at bounding box center [112, 168] width 79 height 9
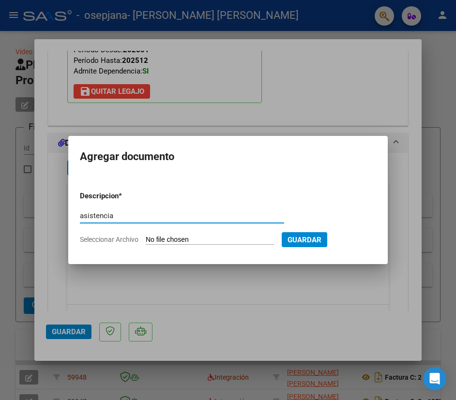
type input "asistencia"
type input "C:\fakepath\regelli 0825.pdf"
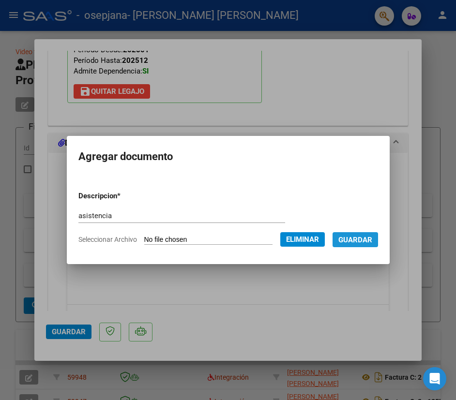
click at [365, 242] on span "Guardar" at bounding box center [355, 240] width 34 height 9
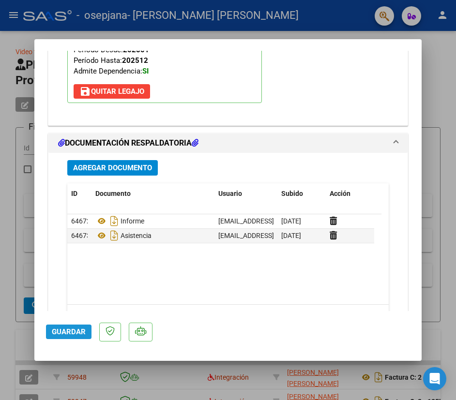
drag, startPoint x: 61, startPoint y: 336, endPoint x: 64, endPoint y: 332, distance: 5.2
click at [63, 335] on span "Guardar" at bounding box center [69, 332] width 34 height 9
click at [57, 329] on span "Guardar" at bounding box center [69, 332] width 34 height 9
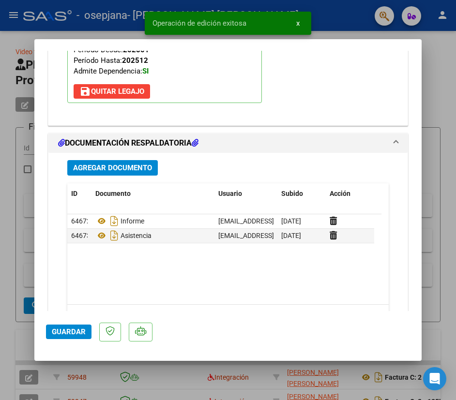
click at [34, 121] on mat-dialog-content "COMPROBANTE VER COMPROBANTE ESTADO: Recibida. En proceso de confirmacion/acepta…" at bounding box center [227, 181] width 387 height 260
click at [30, 120] on div at bounding box center [228, 200] width 456 height 400
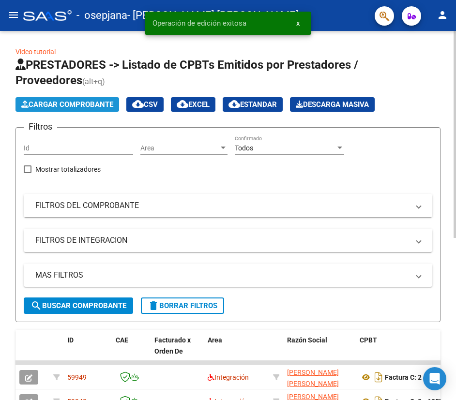
click at [35, 110] on button "Cargar Comprobante" at bounding box center [67, 104] width 104 height 15
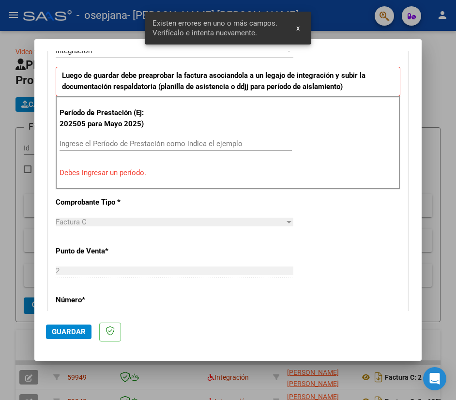
scroll to position [256, 0]
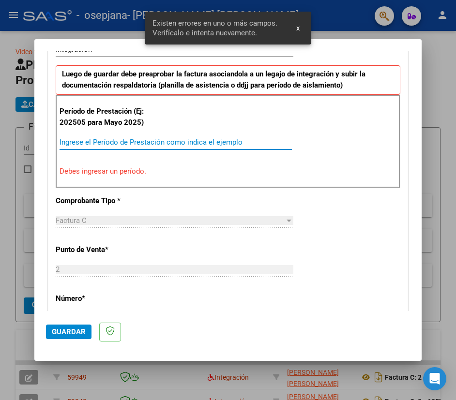
click at [186, 141] on input "Ingrese el Período de Prestación como indica el ejemplo" at bounding box center [176, 142] width 232 height 9
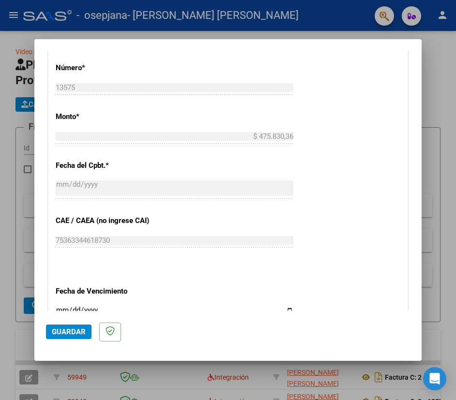
scroll to position [594, 0]
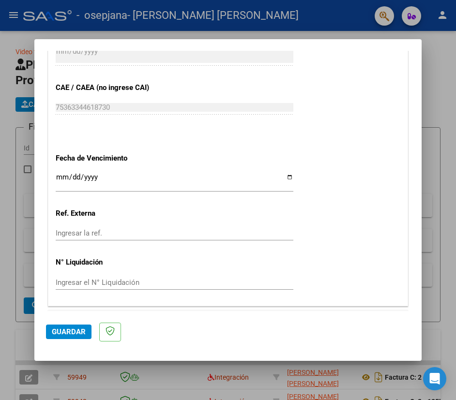
type input "202508"
click at [285, 178] on input "Ingresar la fecha" at bounding box center [175, 180] width 238 height 15
type input "[DATE]"
click at [68, 335] on span "Guardar" at bounding box center [69, 332] width 34 height 9
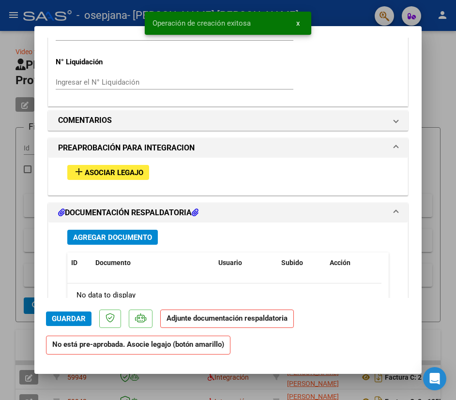
scroll to position [823, 0]
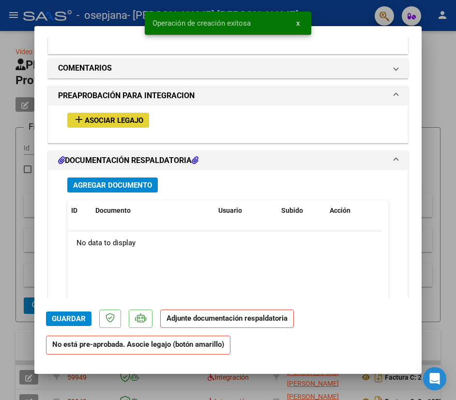
click at [110, 115] on button "add Asociar Legajo" at bounding box center [108, 120] width 82 height 15
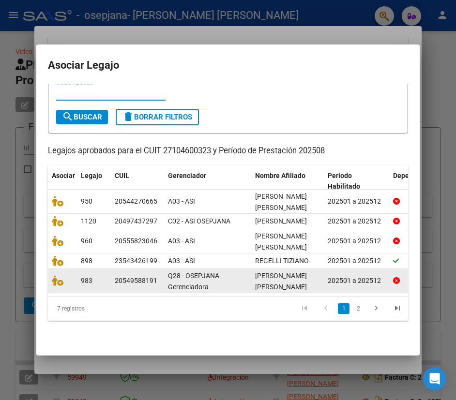
scroll to position [1, 0]
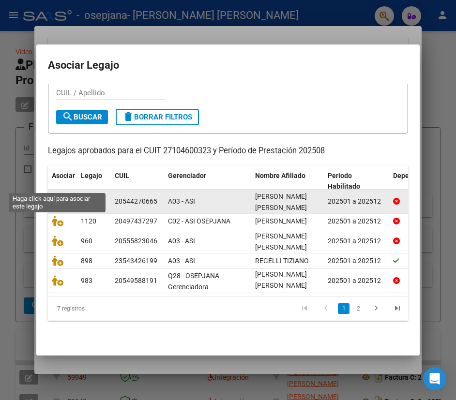
click at [52, 196] on icon at bounding box center [58, 201] width 12 height 11
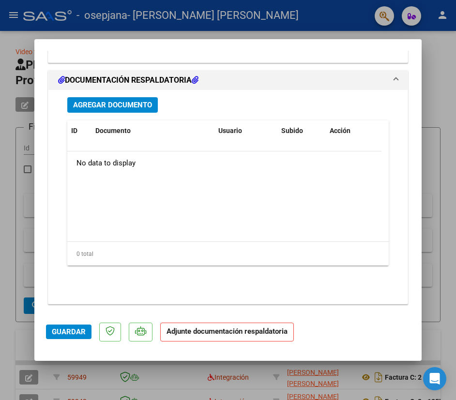
scroll to position [1008, 0]
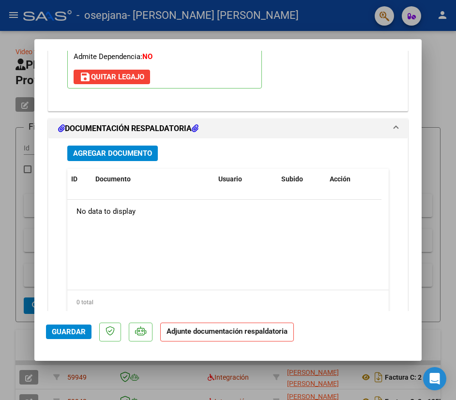
click at [120, 143] on div "Agregar Documento ID Documento Usuario Subido Acción No data to display 0 total…" at bounding box center [228, 241] width 336 height 206
click at [119, 145] on div "Agregar Documento ID Documento Usuario Subido Acción No data to display 0 total…" at bounding box center [228, 241] width 336 height 206
click at [119, 151] on span "Agregar Documento" at bounding box center [112, 154] width 79 height 9
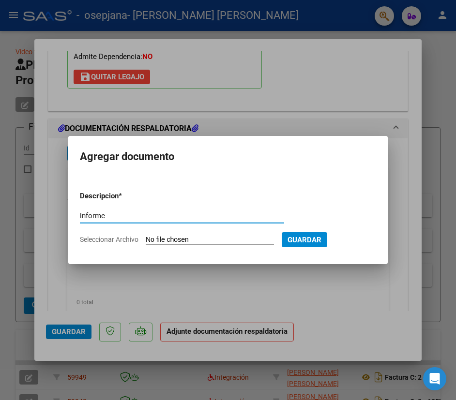
type input "informe"
type input "C:\fakepath\[PERSON_NAME], INFORME O.S. Agosto 2025.pdf"
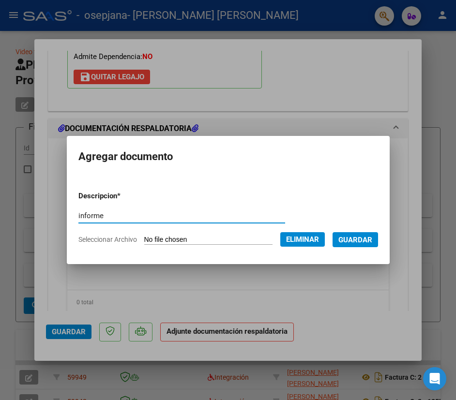
click at [372, 241] on span "Guardar" at bounding box center [355, 240] width 34 height 9
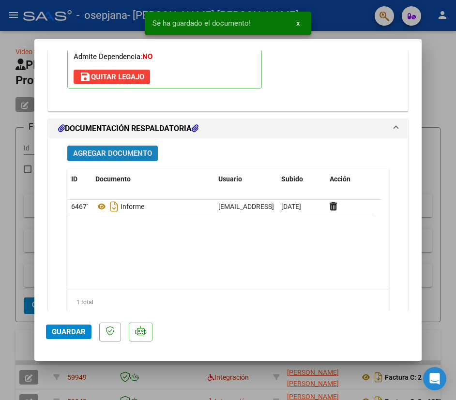
click at [125, 154] on span "Agregar Documento" at bounding box center [112, 154] width 79 height 9
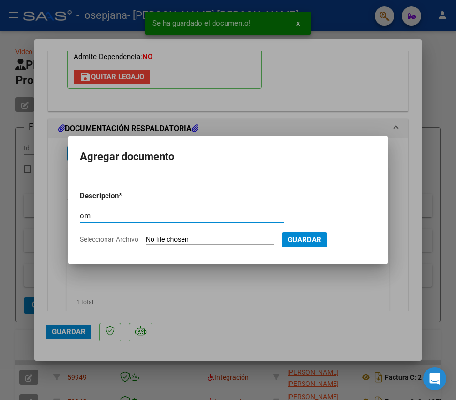
type input "o"
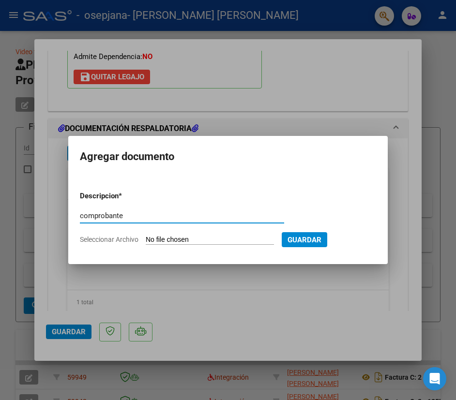
type input "comprobante"
type input "C:\fakepath\27104600323_011_00002_00013575.pdf"
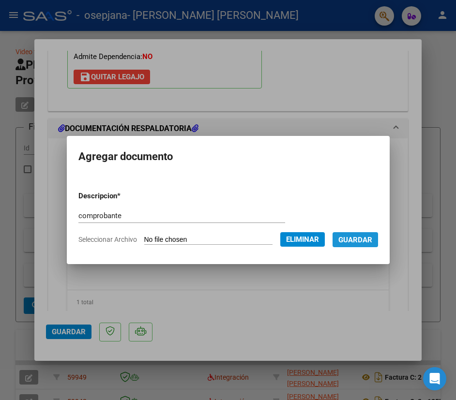
click at [369, 241] on span "Guardar" at bounding box center [355, 240] width 34 height 9
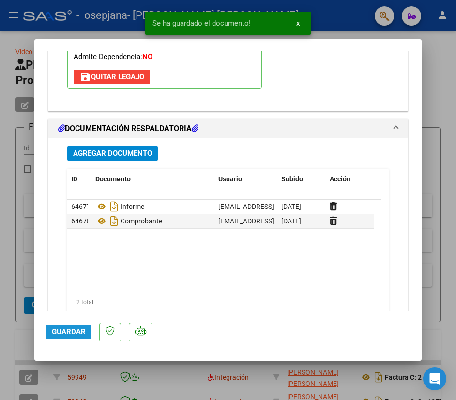
click at [70, 333] on span "Guardar" at bounding box center [69, 332] width 34 height 9
